Goal: Task Accomplishment & Management: Manage account settings

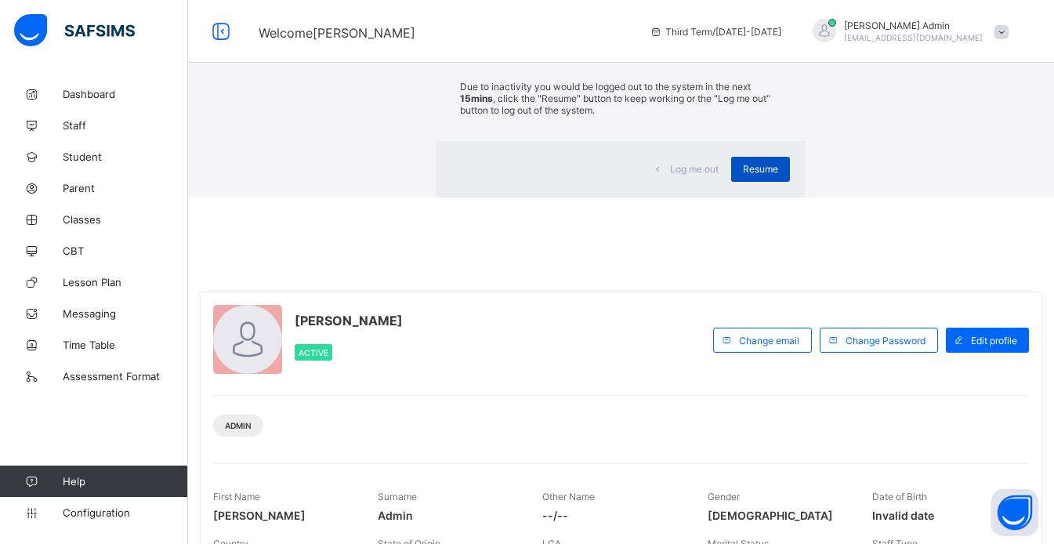
click at [731, 182] on div "Resume" at bounding box center [760, 169] width 59 height 25
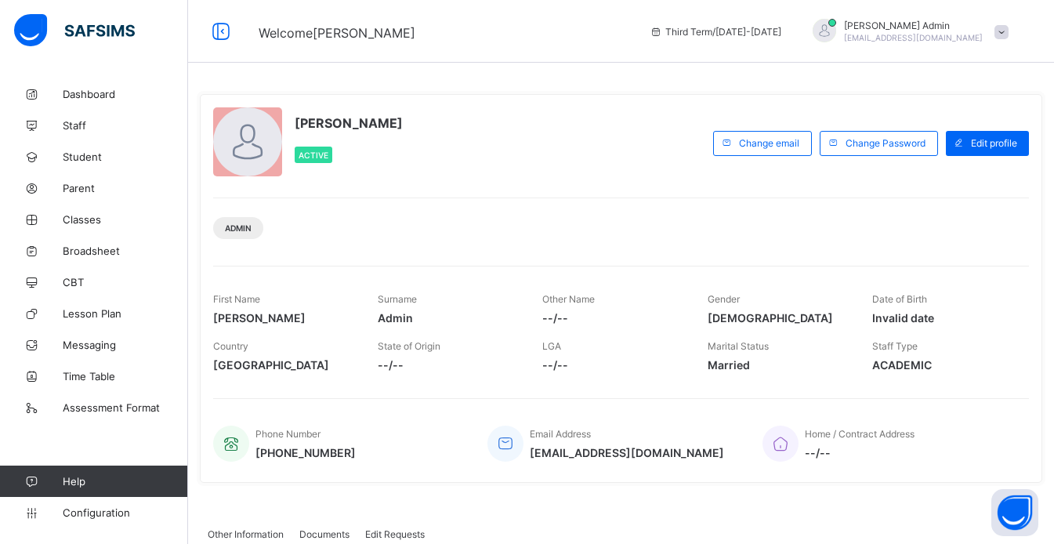
click at [65, 220] on span "Classes" at bounding box center [125, 219] width 125 height 13
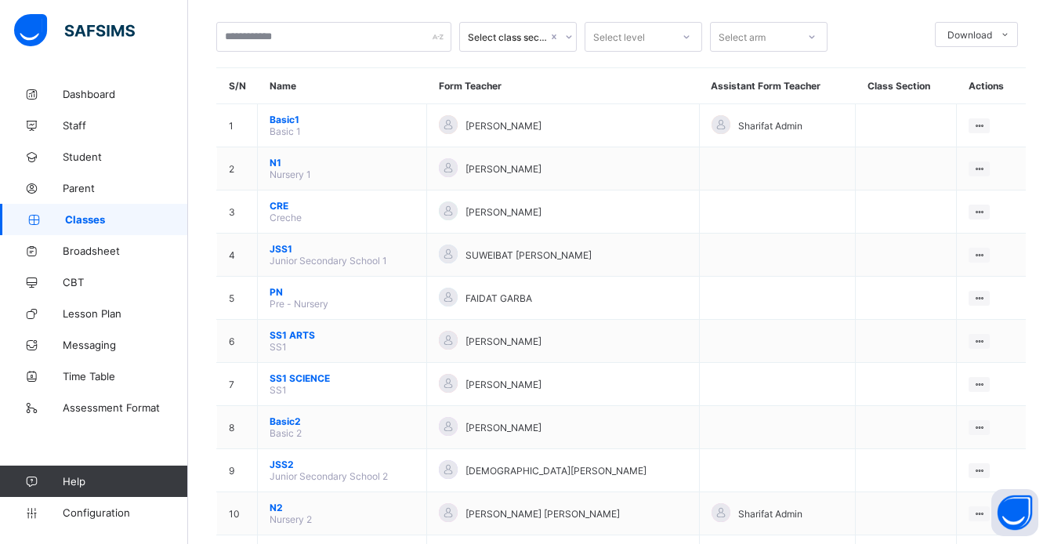
scroll to position [16, 0]
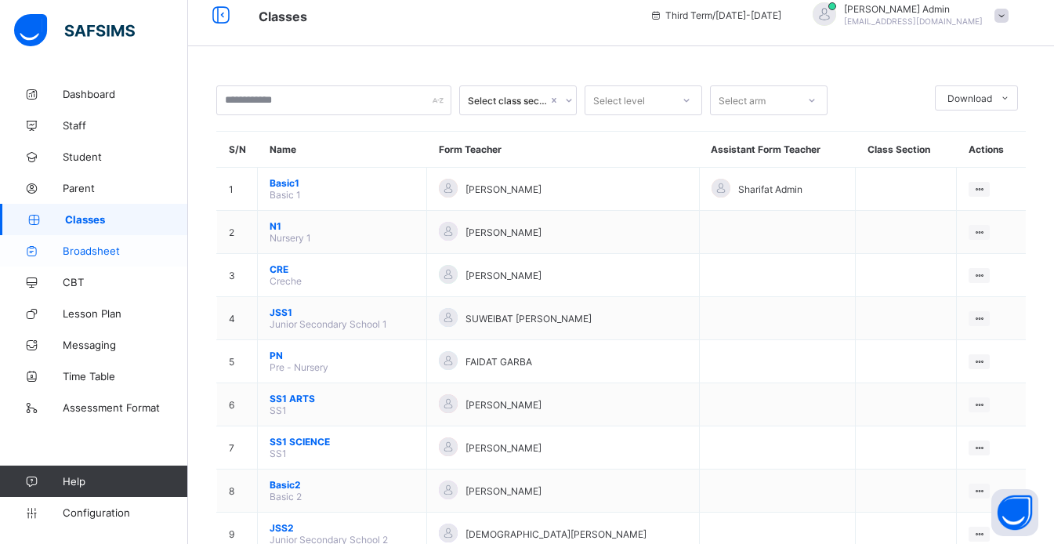
click at [92, 259] on link "Broadsheet" at bounding box center [94, 250] width 188 height 31
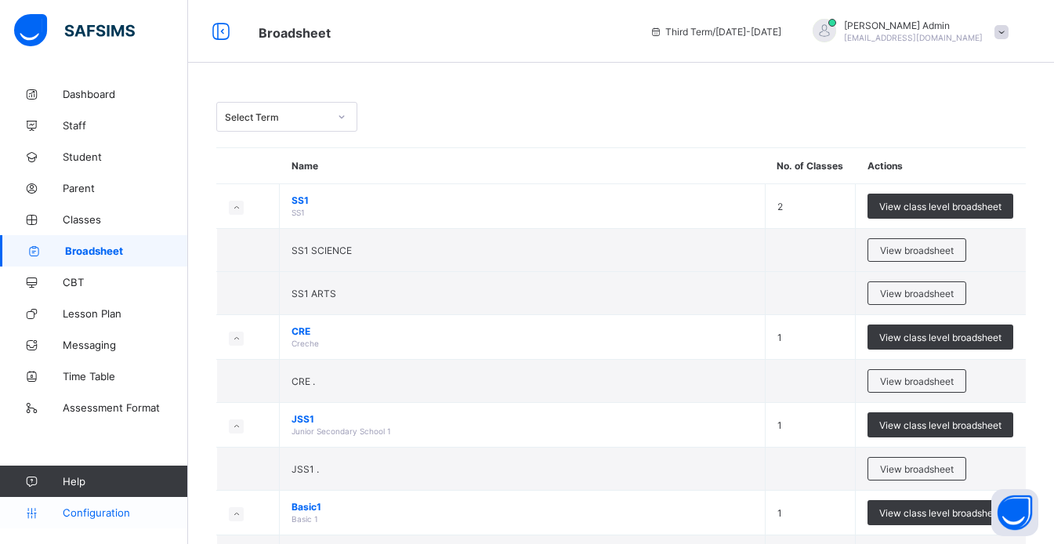
click at [95, 516] on span "Configuration" at bounding box center [125, 512] width 125 height 13
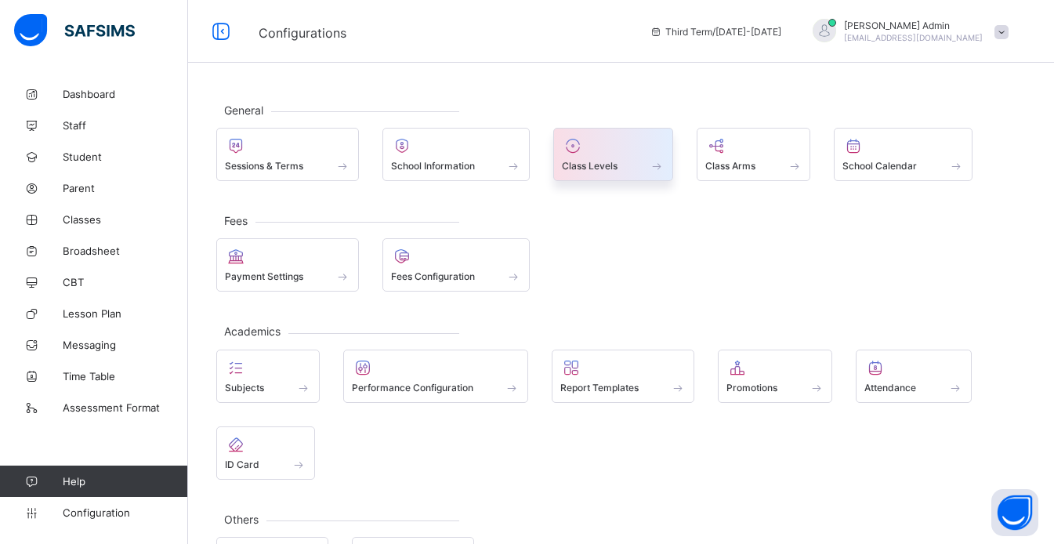
click at [613, 162] on span "Class Levels" at bounding box center [590, 166] width 56 height 12
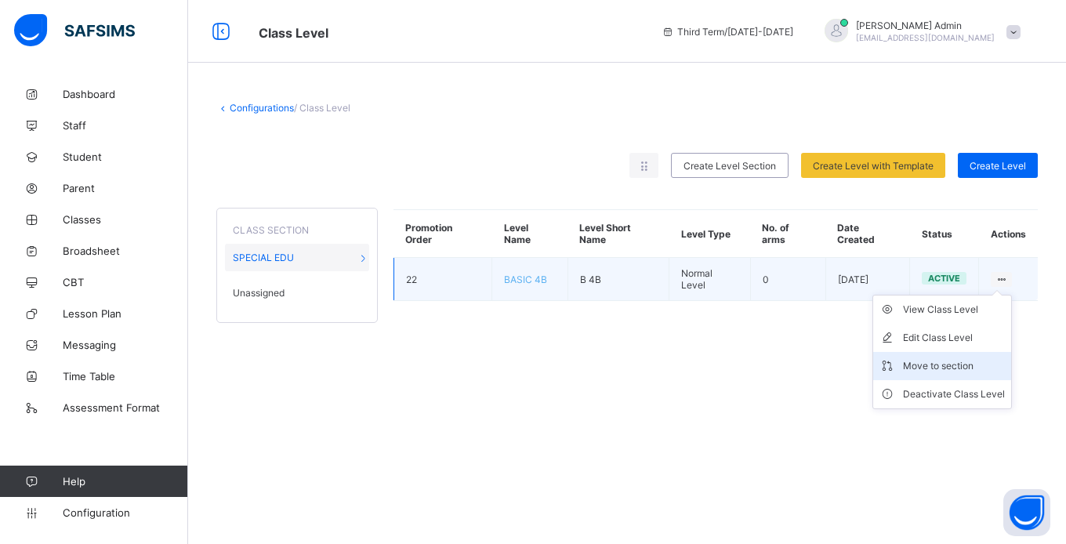
click at [957, 364] on div "Move to section" at bounding box center [954, 366] width 102 height 16
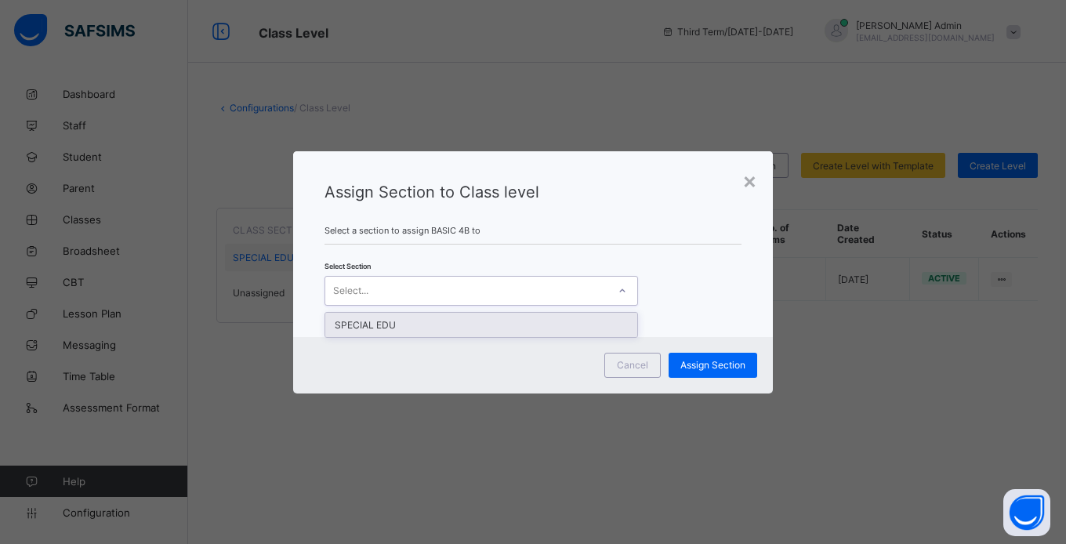
click at [407, 285] on div "Select..." at bounding box center [466, 291] width 282 height 22
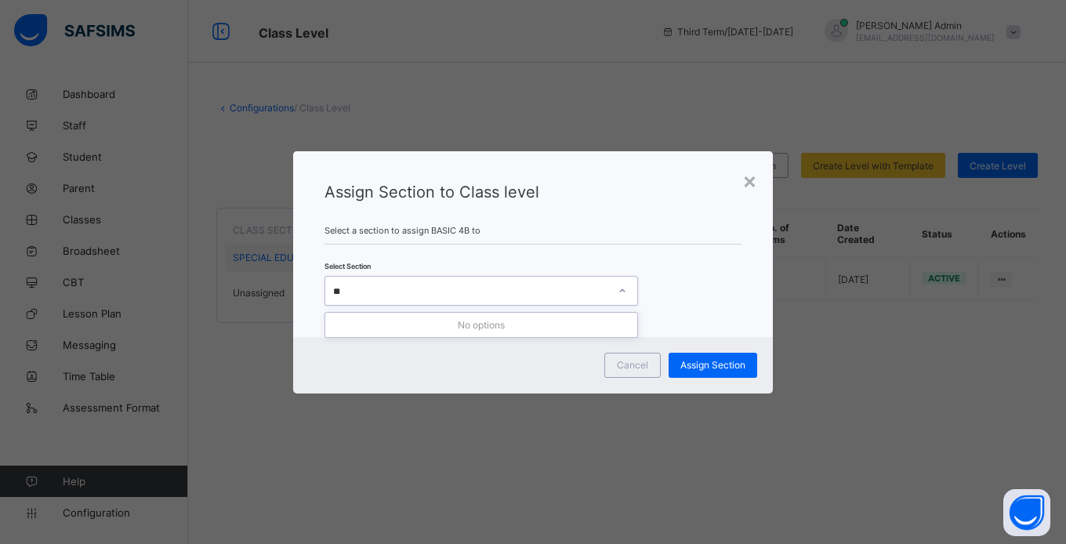
type input "*"
type input "*******"
click at [686, 364] on span "Assign Section" at bounding box center [712, 365] width 65 height 12
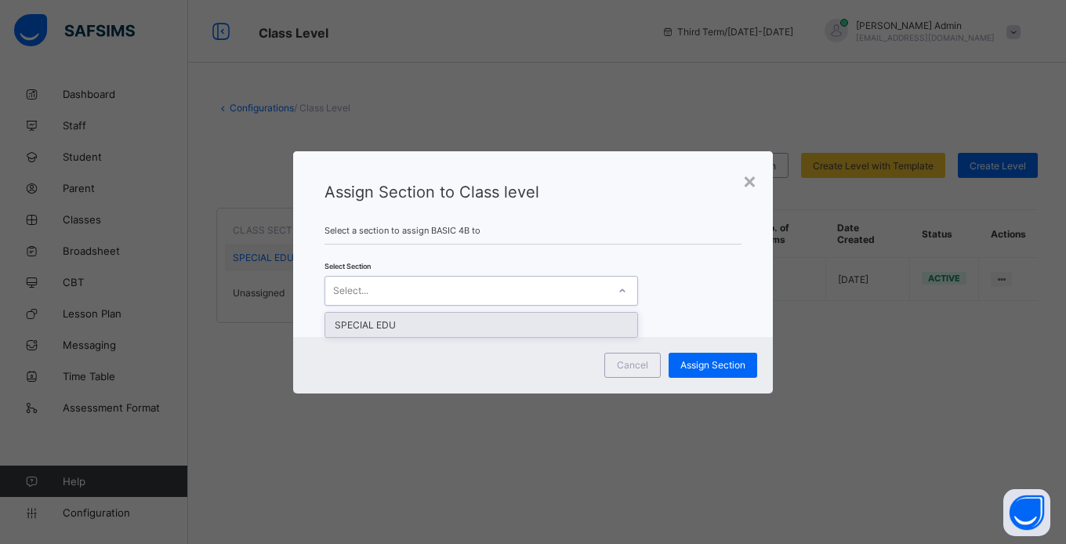
click at [455, 289] on div "Select..." at bounding box center [466, 291] width 282 height 22
click at [413, 324] on div "SPECIAL EDU" at bounding box center [481, 325] width 312 height 24
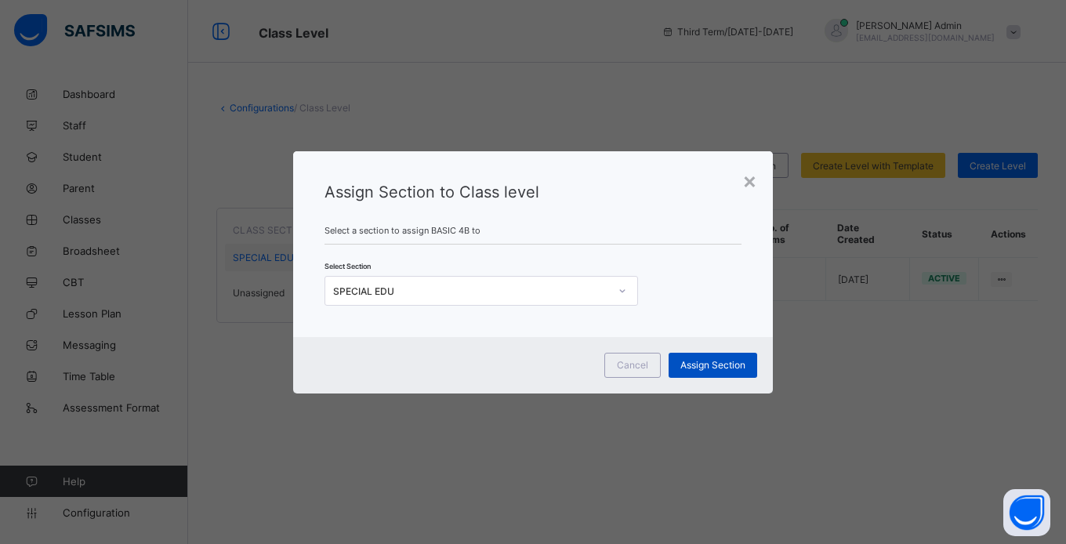
click at [714, 375] on div "Assign Section" at bounding box center [712, 365] width 89 height 25
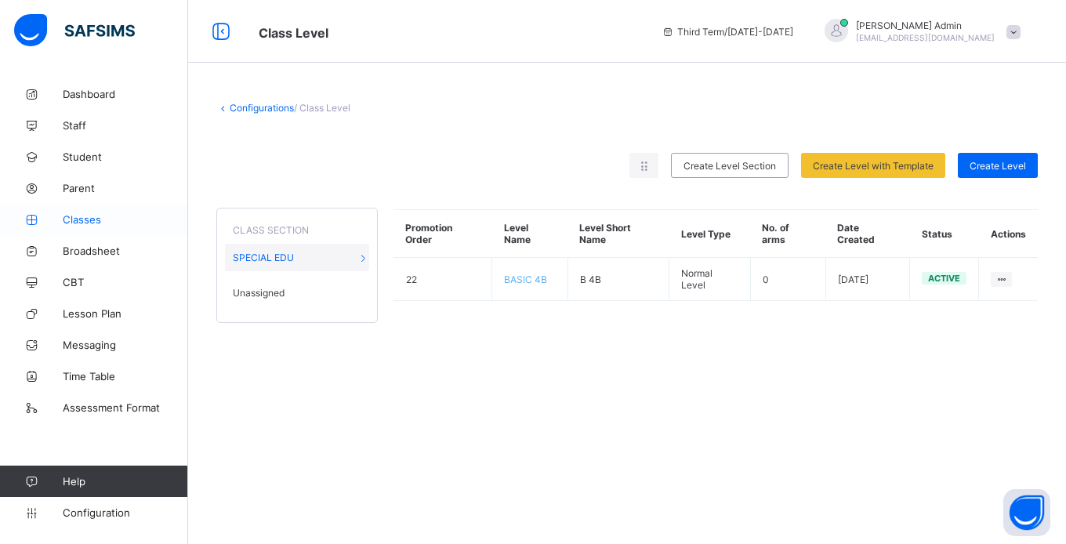
click at [92, 223] on span "Classes" at bounding box center [125, 219] width 125 height 13
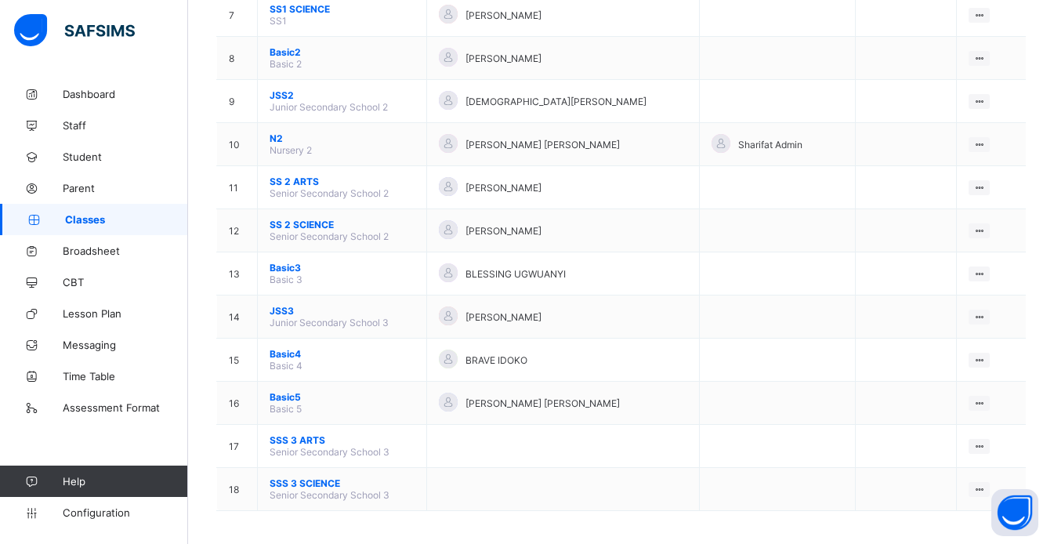
scroll to position [455, 0]
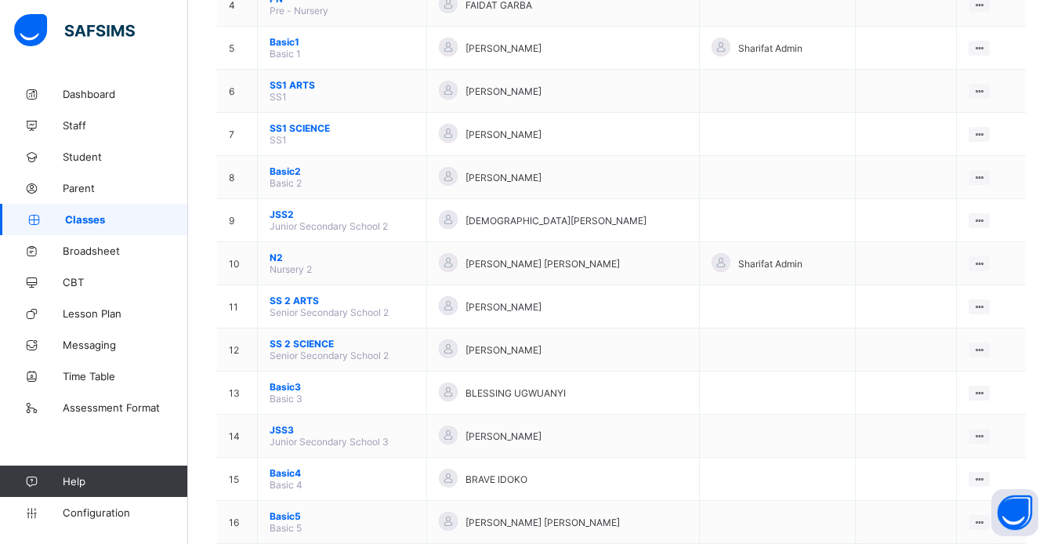
scroll to position [455, 0]
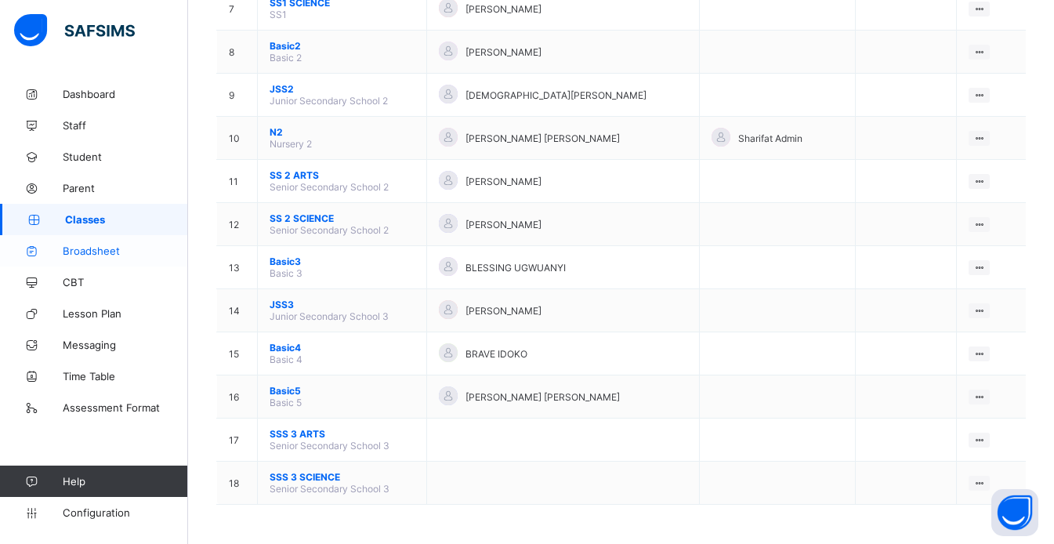
click at [89, 248] on span "Broadsheet" at bounding box center [125, 250] width 125 height 13
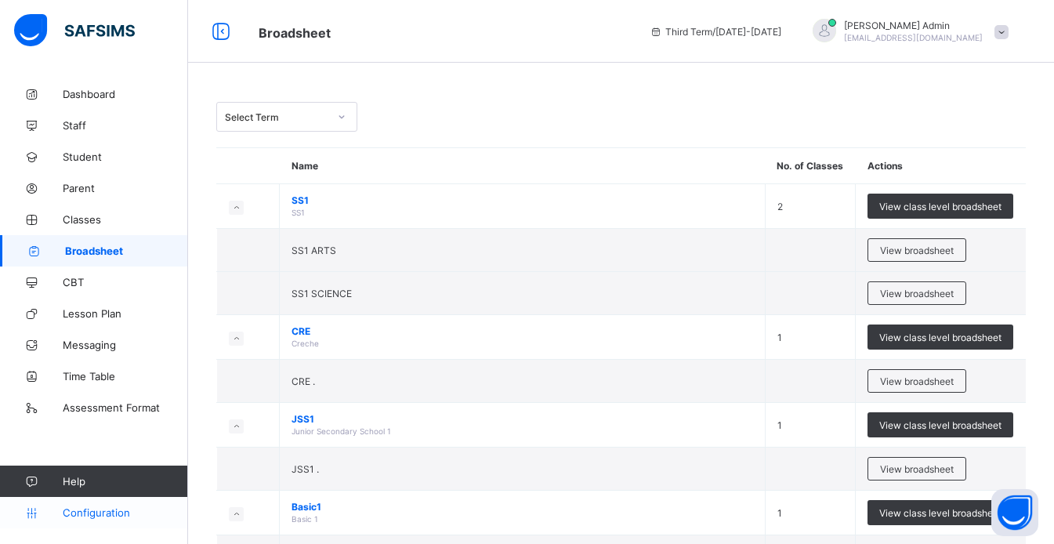
click at [120, 505] on link "Configuration" at bounding box center [93, 512] width 187 height 31
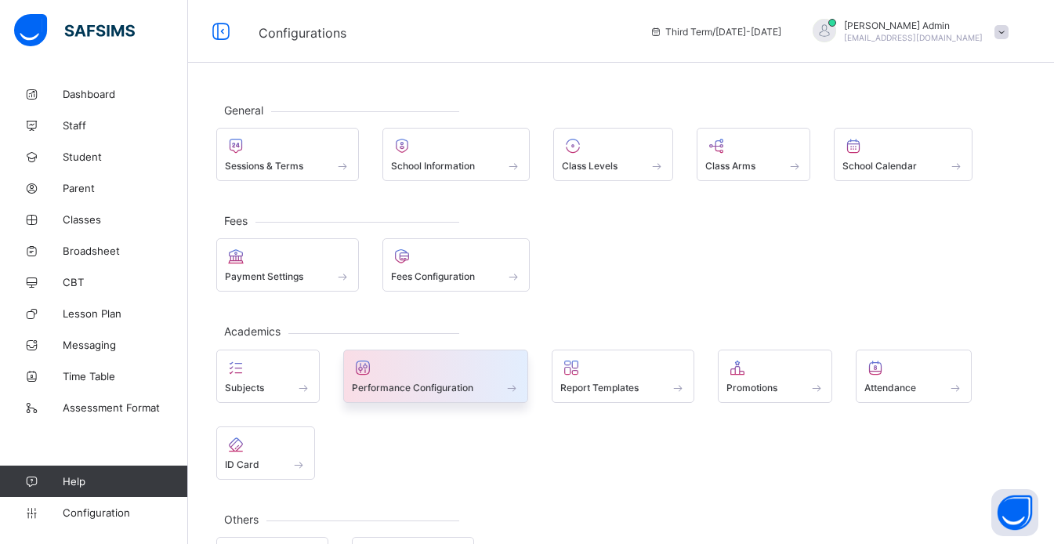
click at [483, 381] on div "Performance Configuration" at bounding box center [436, 387] width 168 height 13
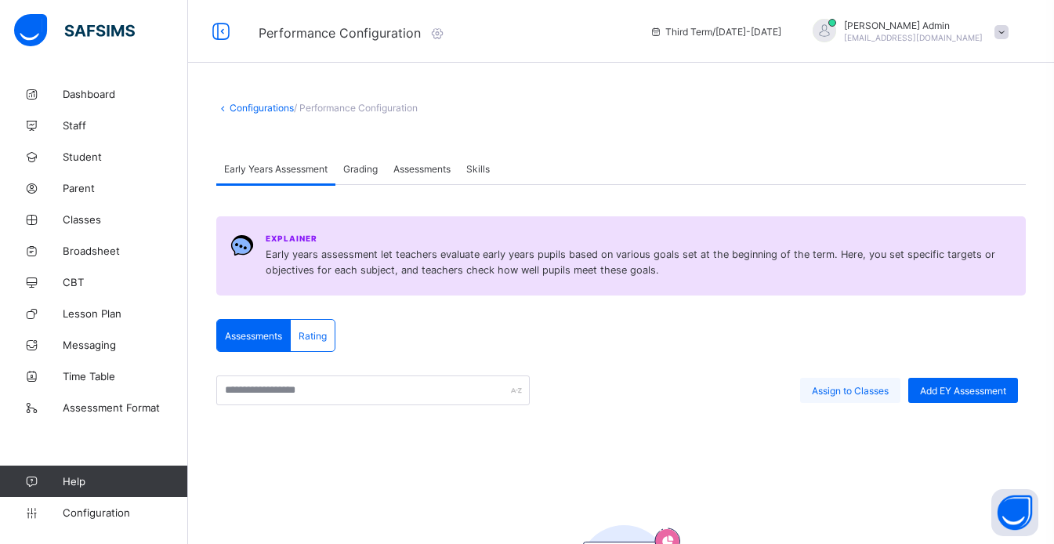
click at [838, 388] on span "Assign to Classes" at bounding box center [850, 391] width 77 height 12
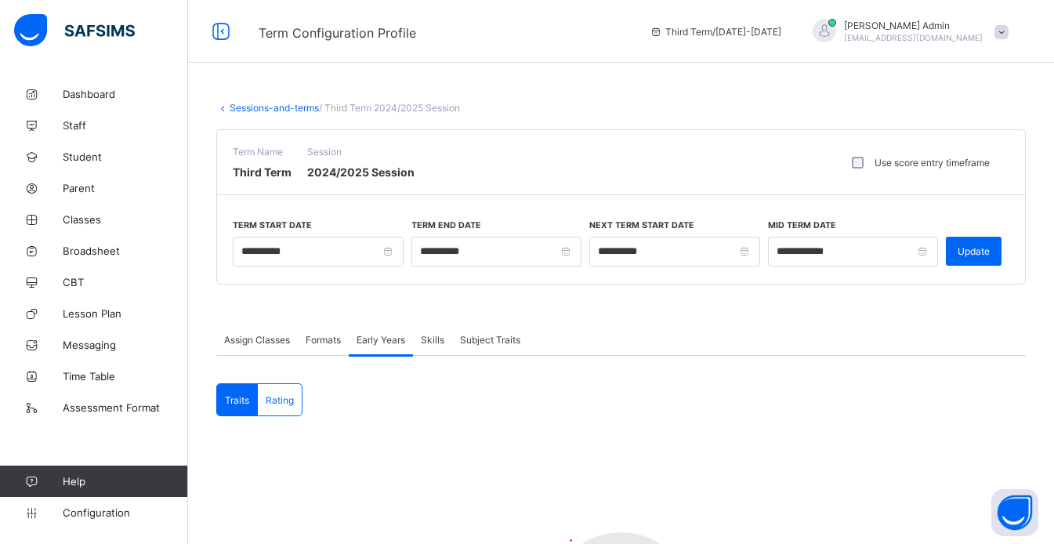
click at [259, 344] on span "Assign Classes" at bounding box center [257, 340] width 66 height 12
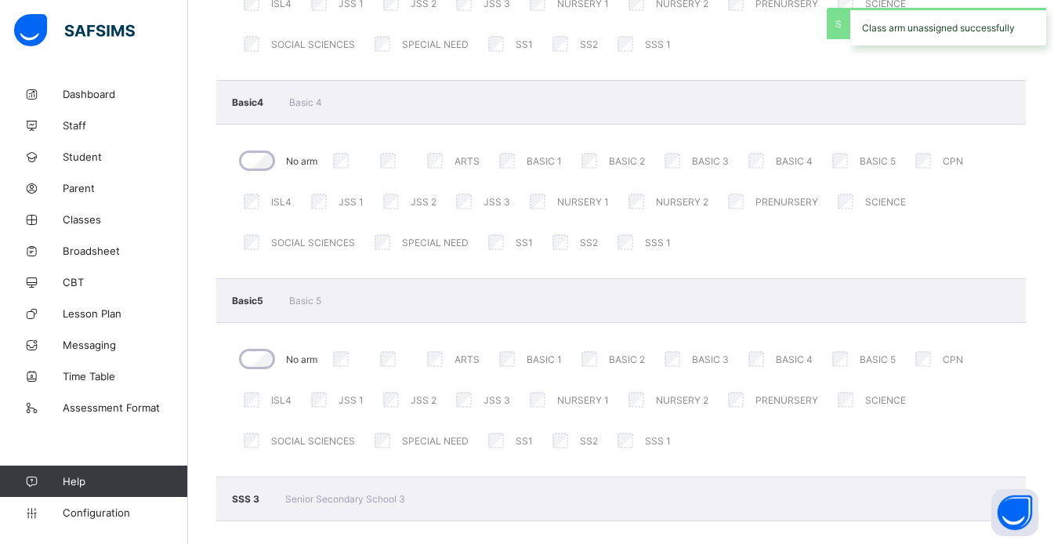
scroll to position [3886, 0]
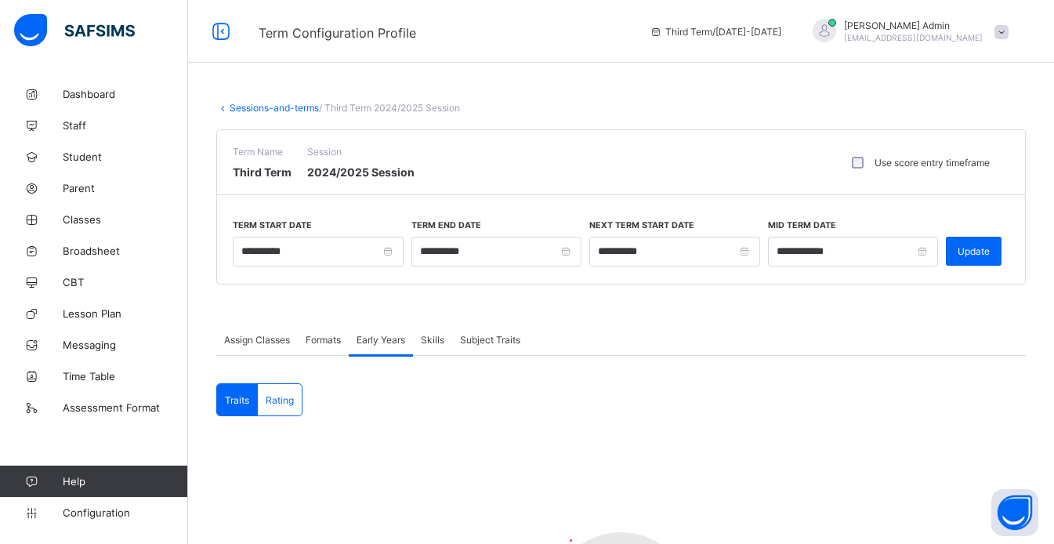
scroll to position [233, 0]
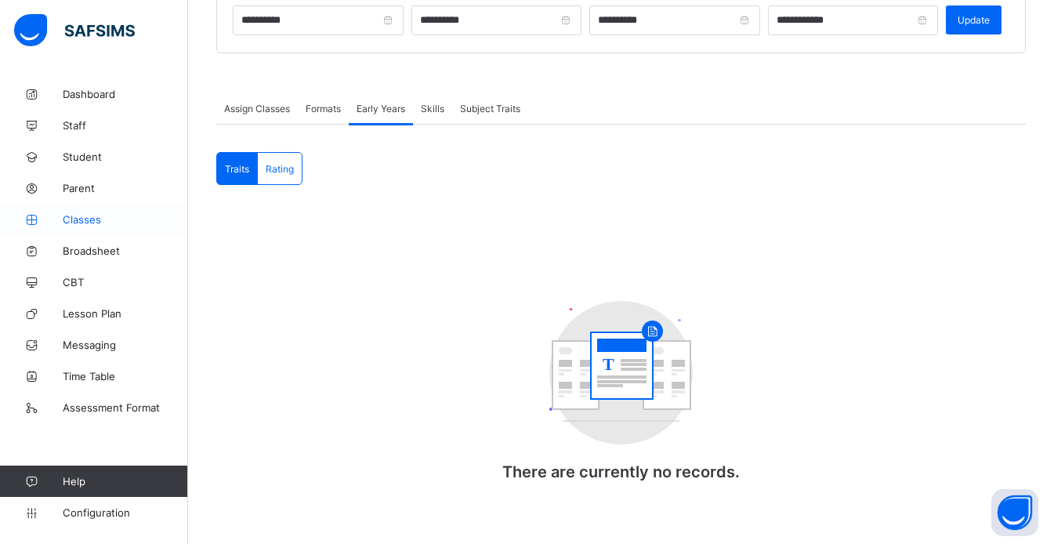
click at [87, 212] on link "Classes" at bounding box center [94, 219] width 188 height 31
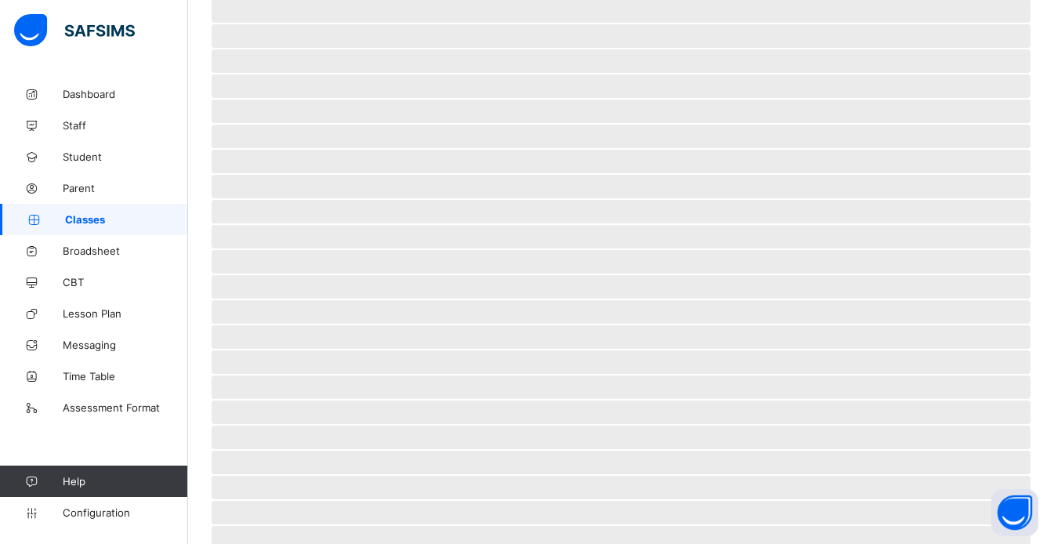
click at [87, 212] on link "Classes" at bounding box center [94, 219] width 188 height 31
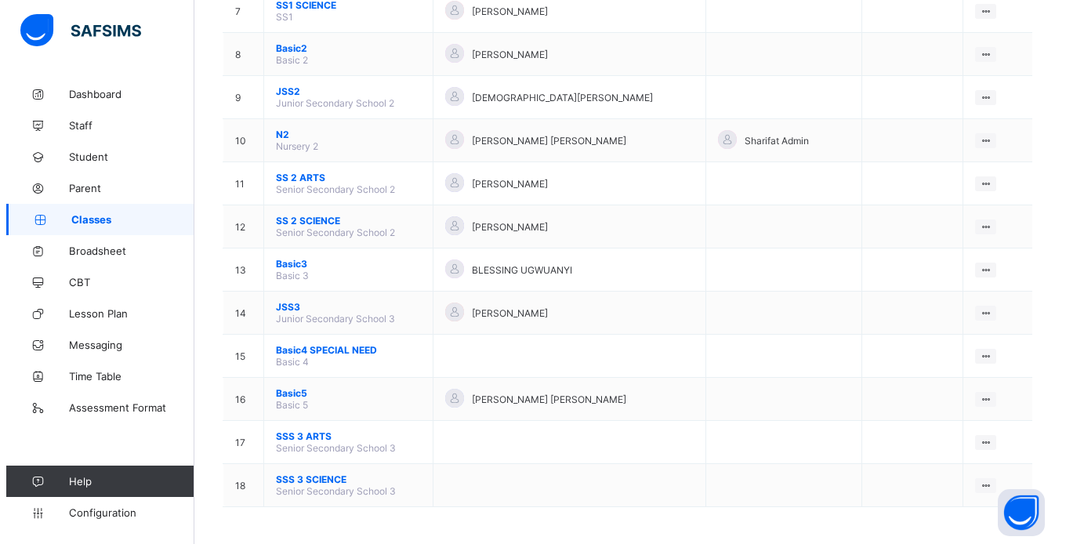
scroll to position [455, 0]
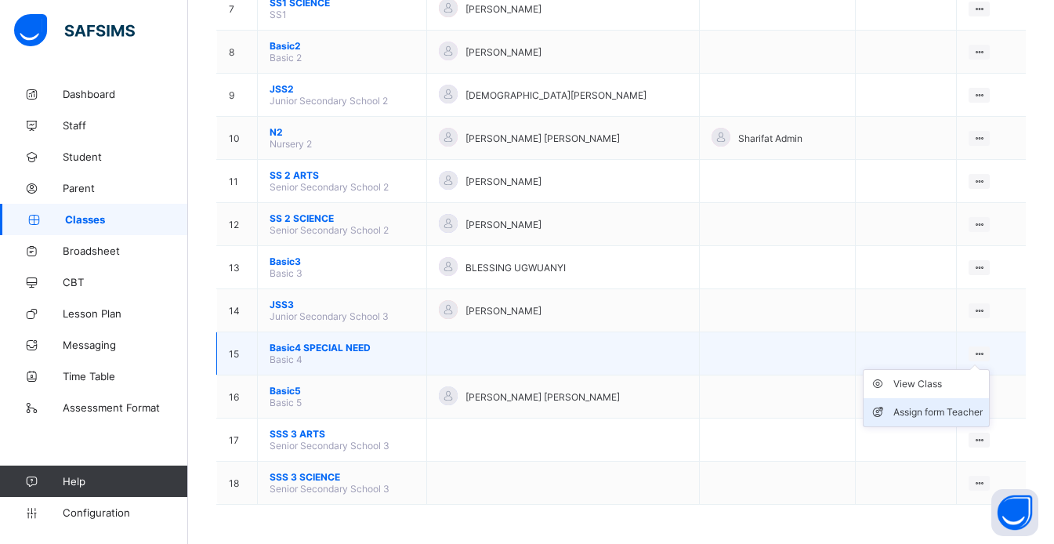
click at [965, 407] on div "Assign form Teacher" at bounding box center [937, 412] width 89 height 16
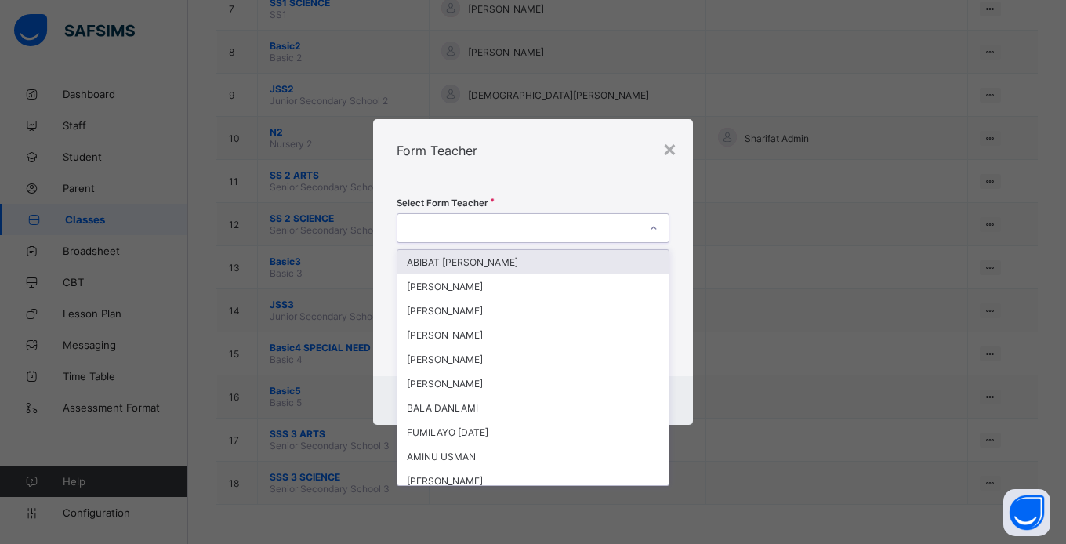
click at [492, 219] on div at bounding box center [517, 228] width 241 height 22
type input "***"
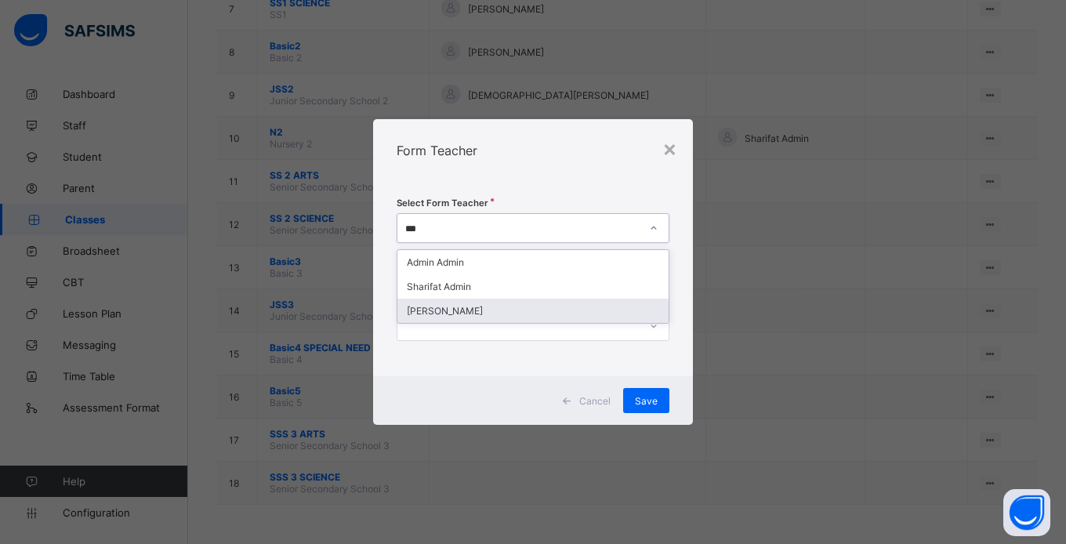
click at [462, 310] on div "[PERSON_NAME]" at bounding box center [532, 311] width 271 height 24
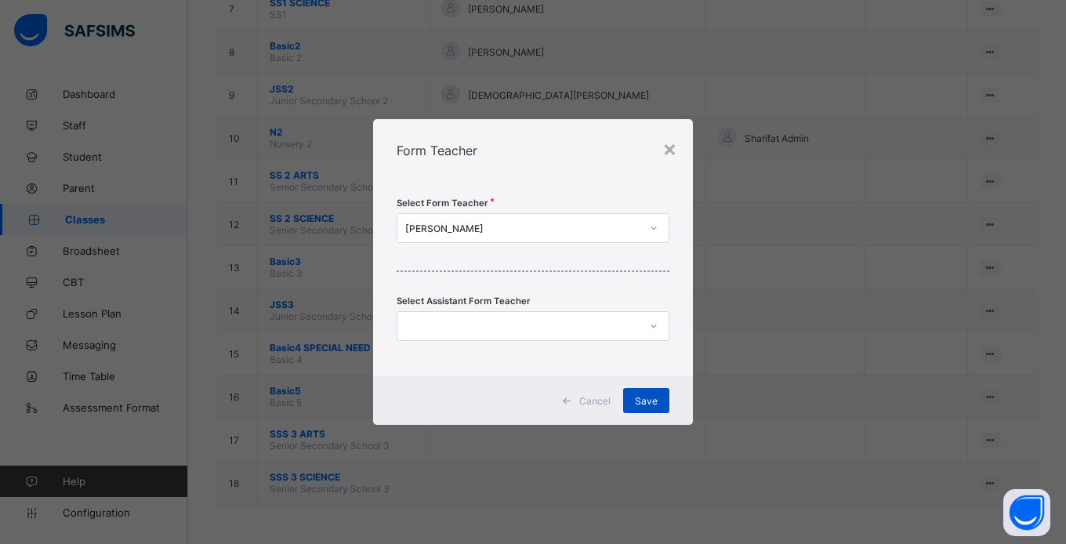
click at [649, 402] on span "Save" at bounding box center [646, 401] width 23 height 12
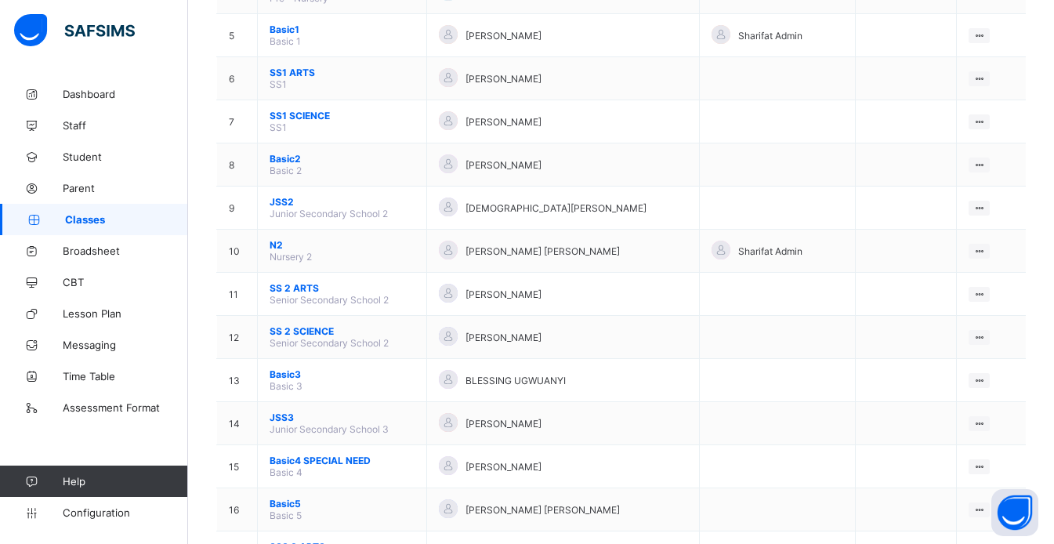
scroll to position [345, 0]
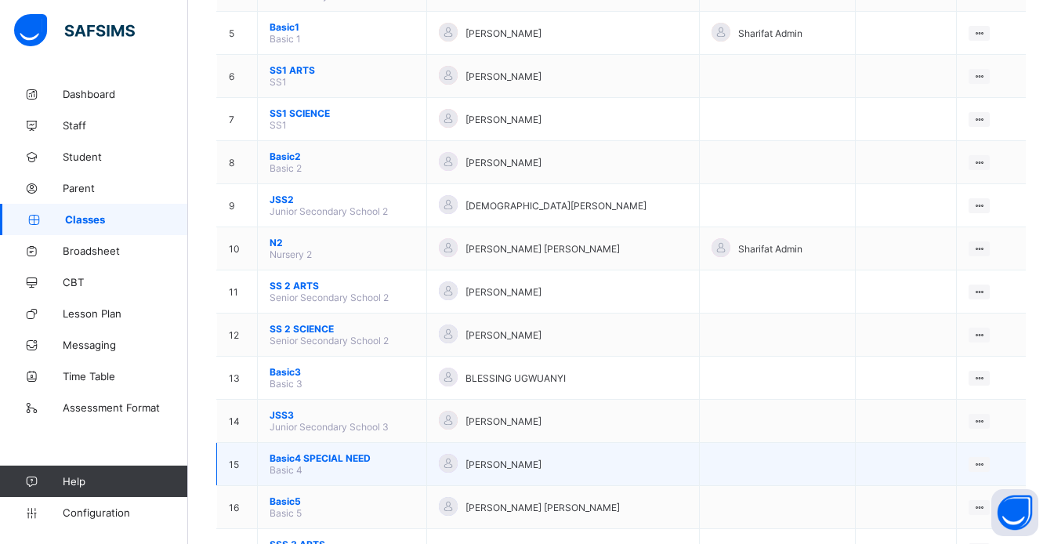
click at [282, 459] on span "Basic4 SPECIAL NEED" at bounding box center [342, 458] width 145 height 12
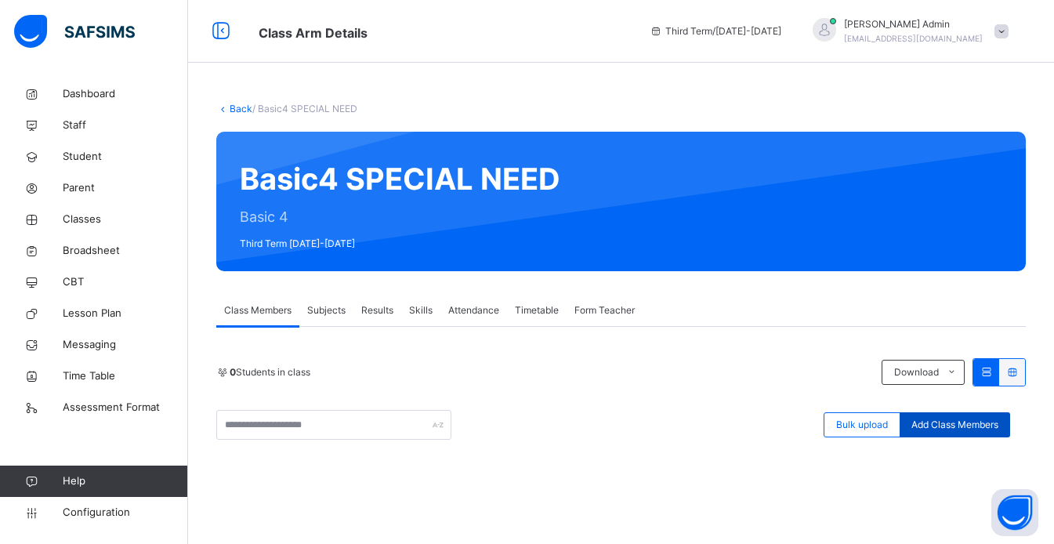
click at [939, 414] on div "Add Class Members" at bounding box center [954, 424] width 110 height 25
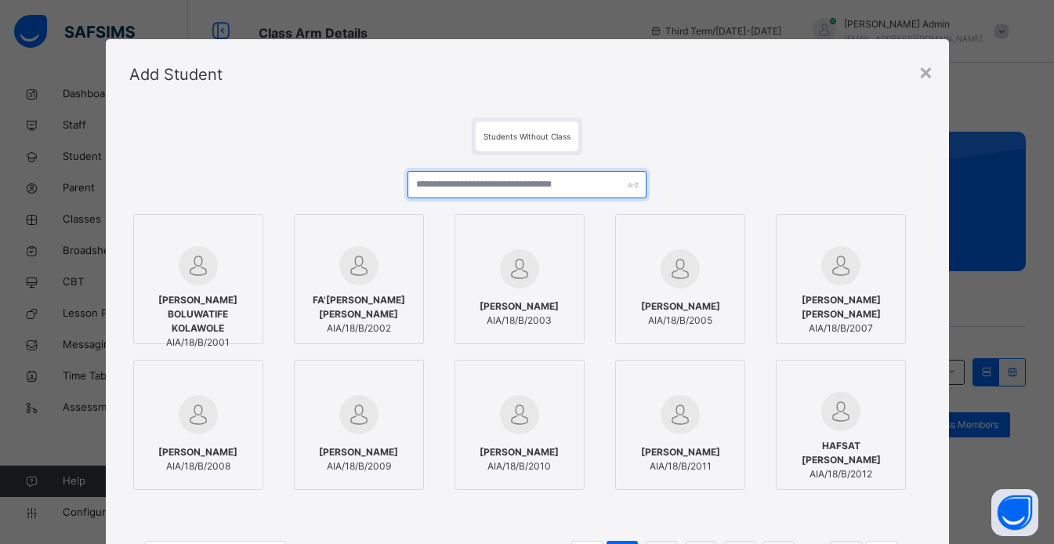
click at [471, 188] on input "text" at bounding box center [526, 184] width 239 height 27
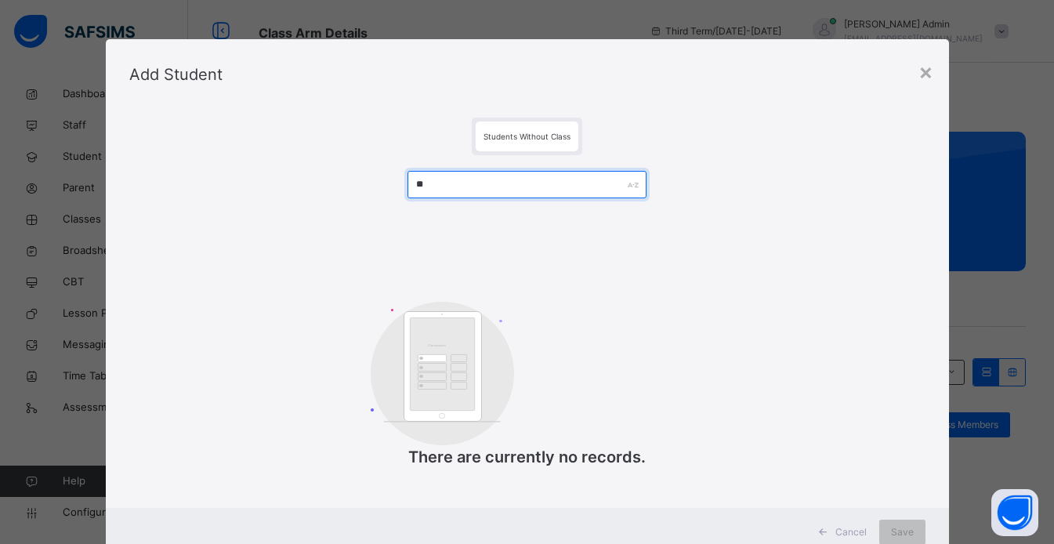
type input "*"
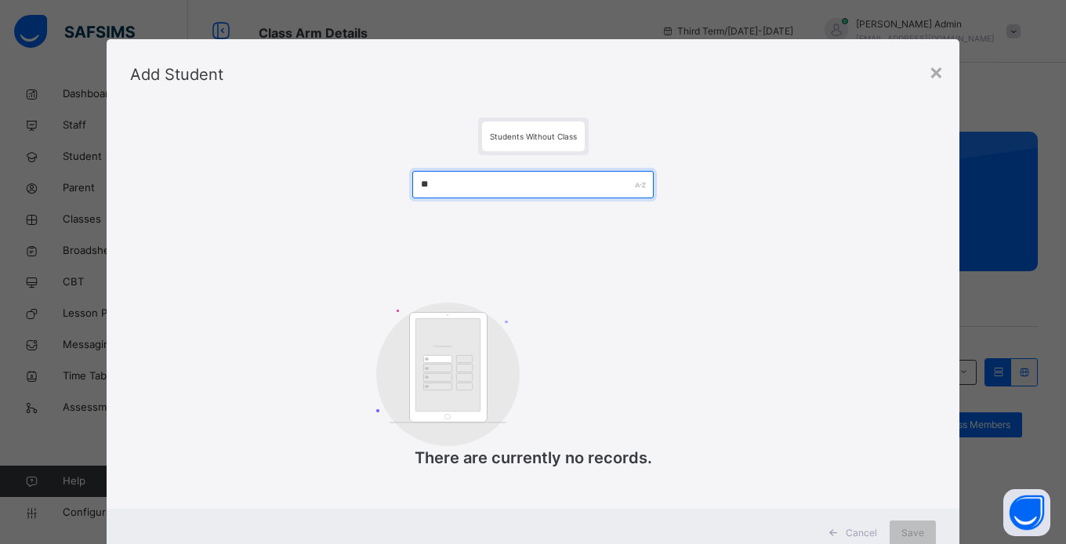
type input "*"
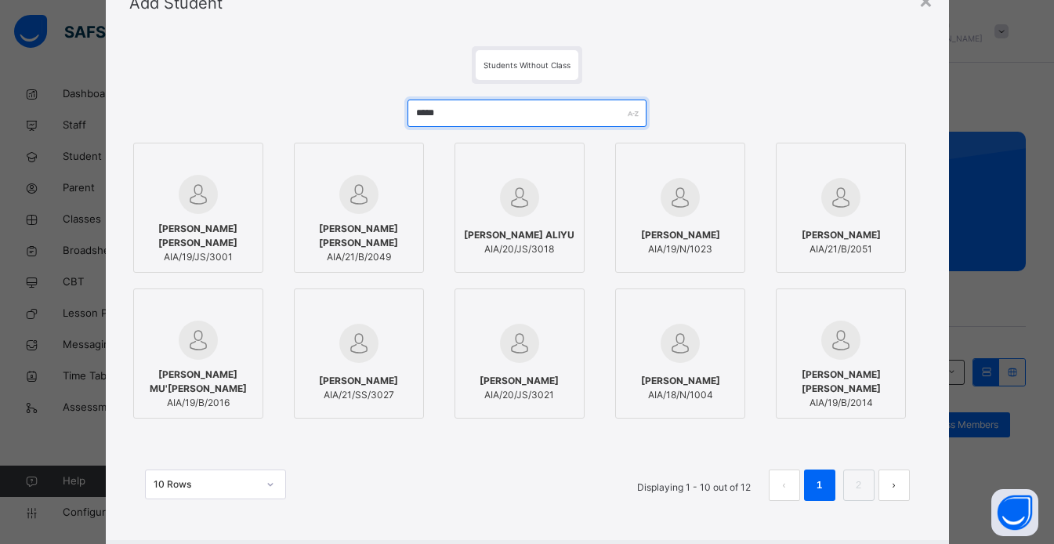
scroll to position [75, 0]
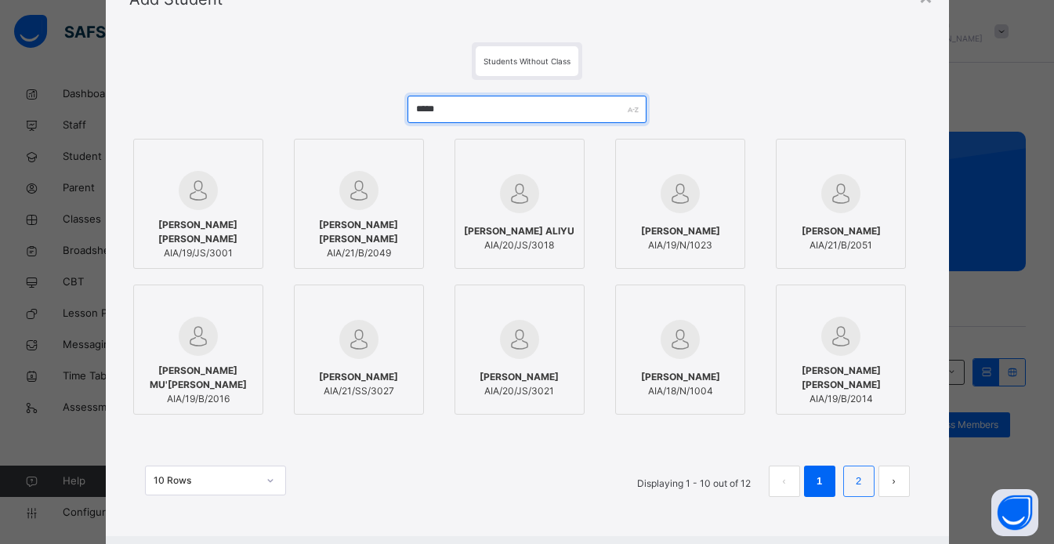
type input "*****"
click at [852, 490] on link "2" at bounding box center [858, 481] width 15 height 20
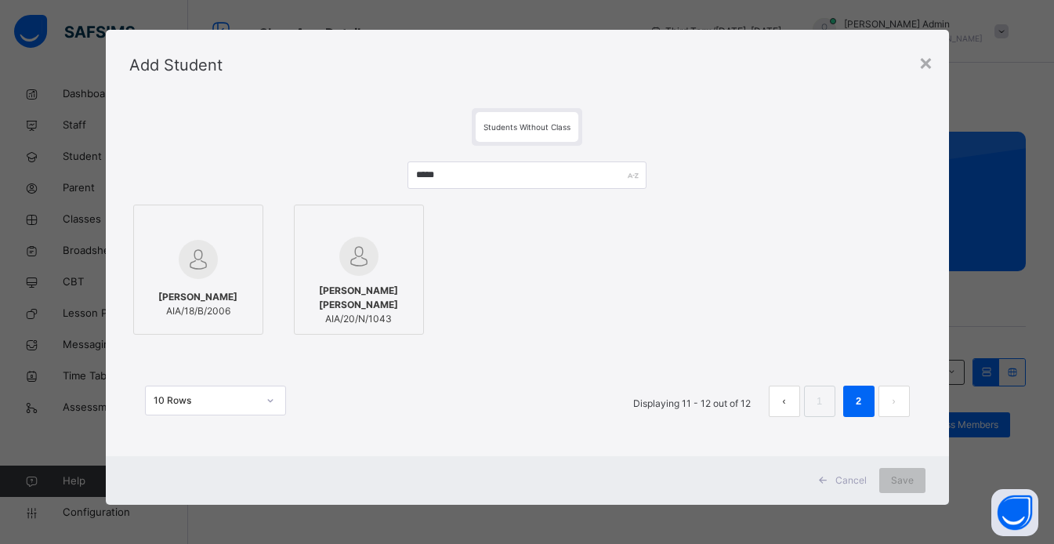
scroll to position [9, 0]
click at [920, 65] on div "×" at bounding box center [925, 61] width 15 height 33
